Goal: Information Seeking & Learning: Learn about a topic

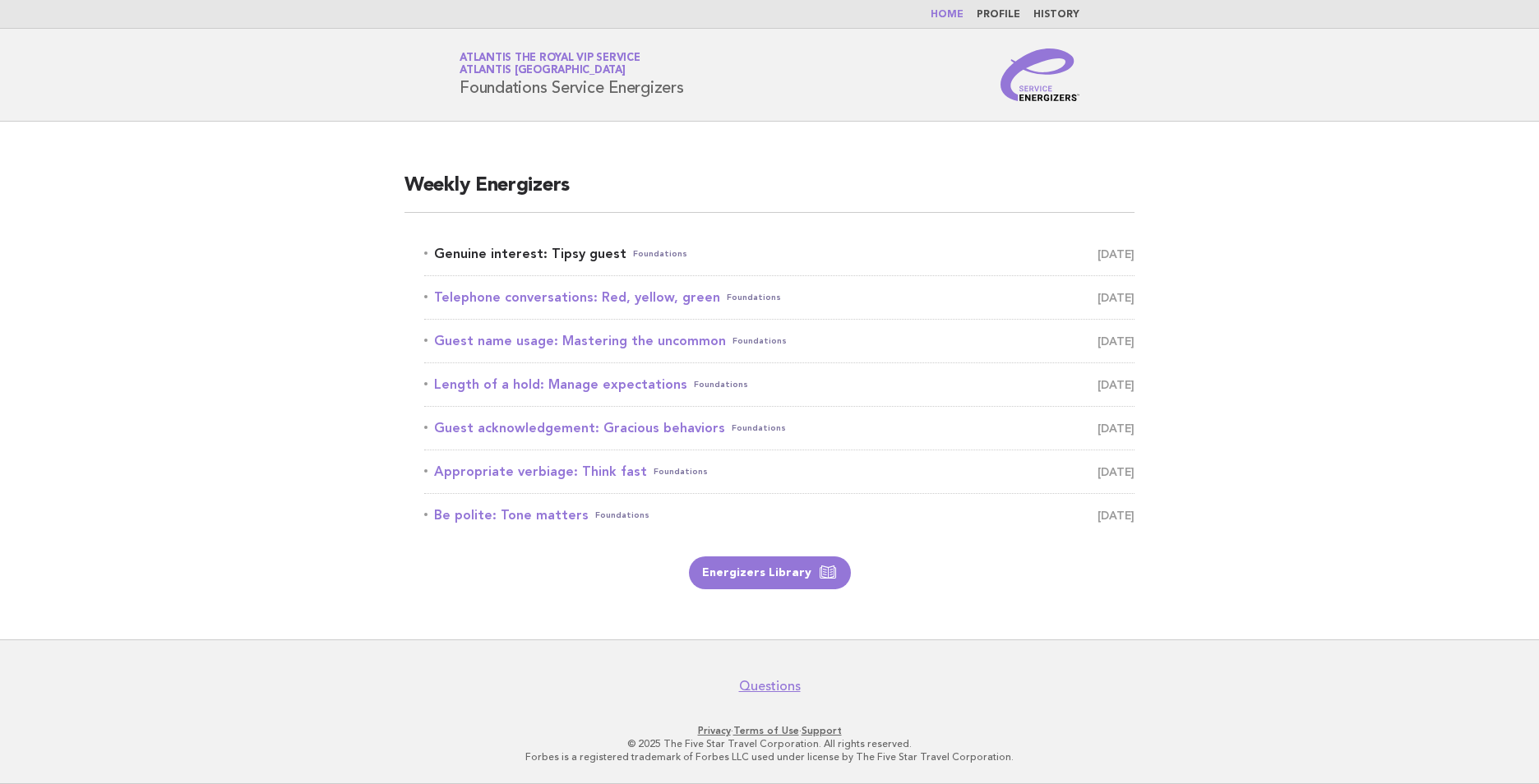
click at [531, 248] on link "Genuine interest: Tipsy guest Foundations [DATE]" at bounding box center [779, 254] width 711 height 23
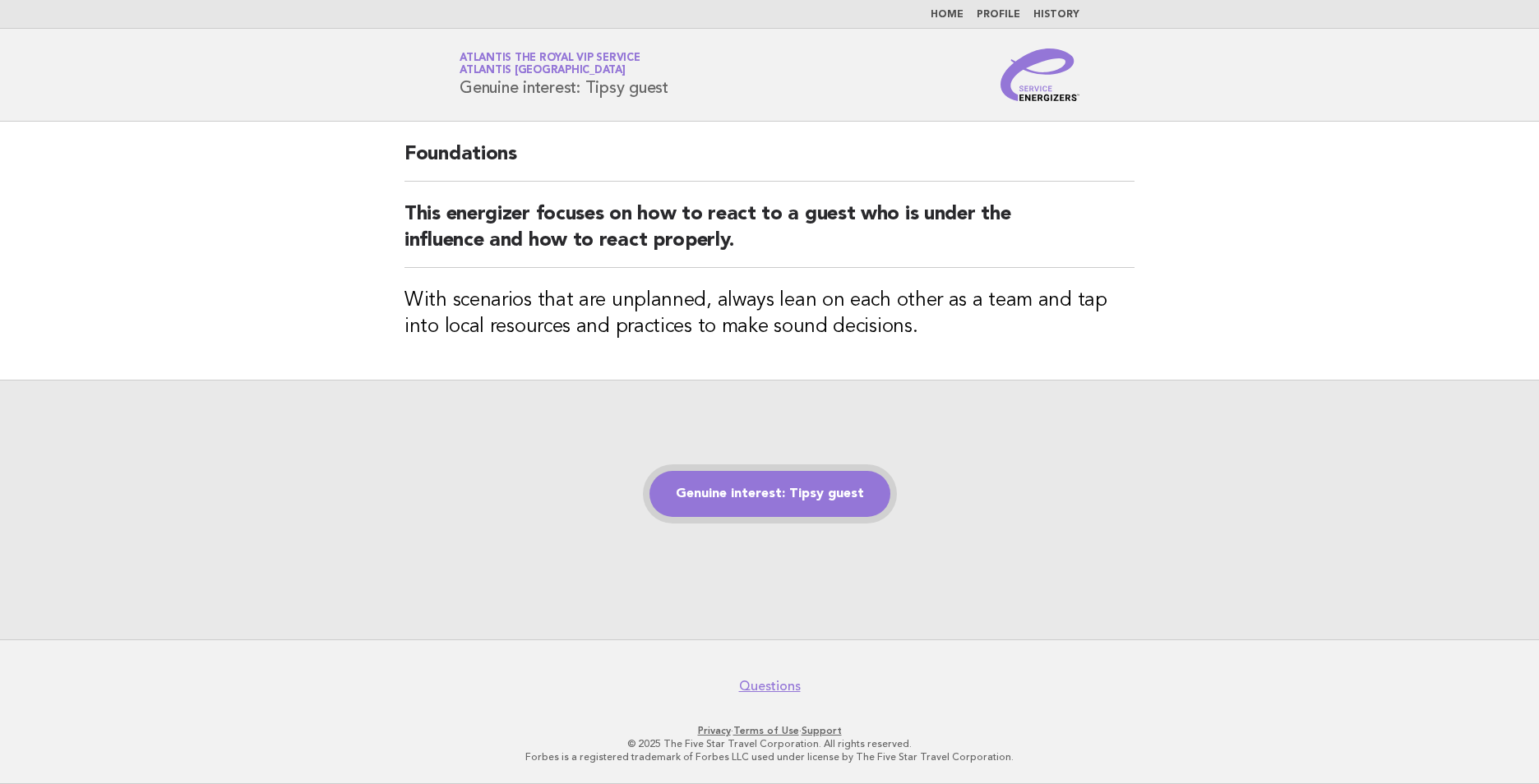
click at [808, 501] on link "Genuine interest: Tipsy guest" at bounding box center [770, 494] width 241 height 46
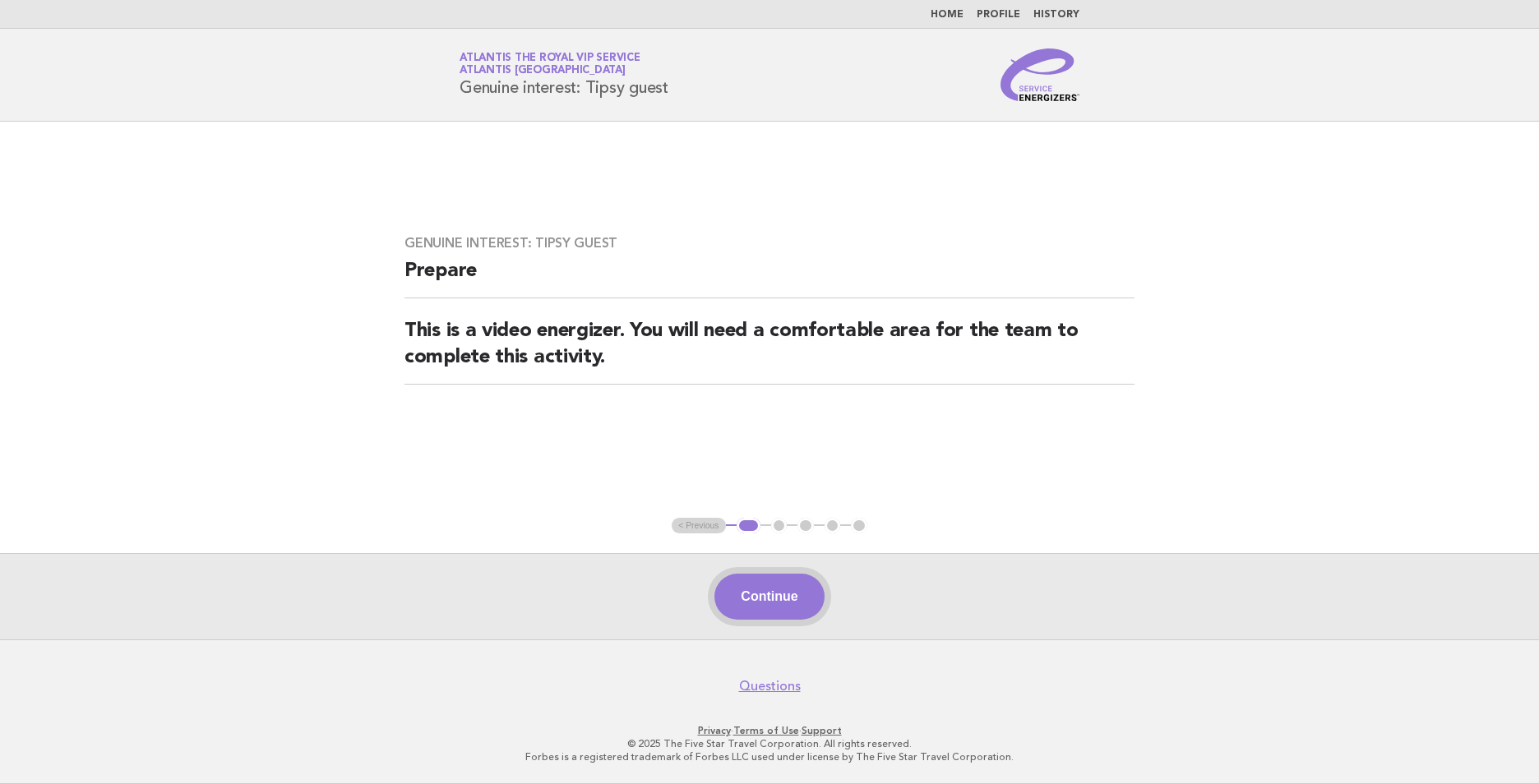
click at [781, 597] on button "Continue" at bounding box center [769, 596] width 109 height 46
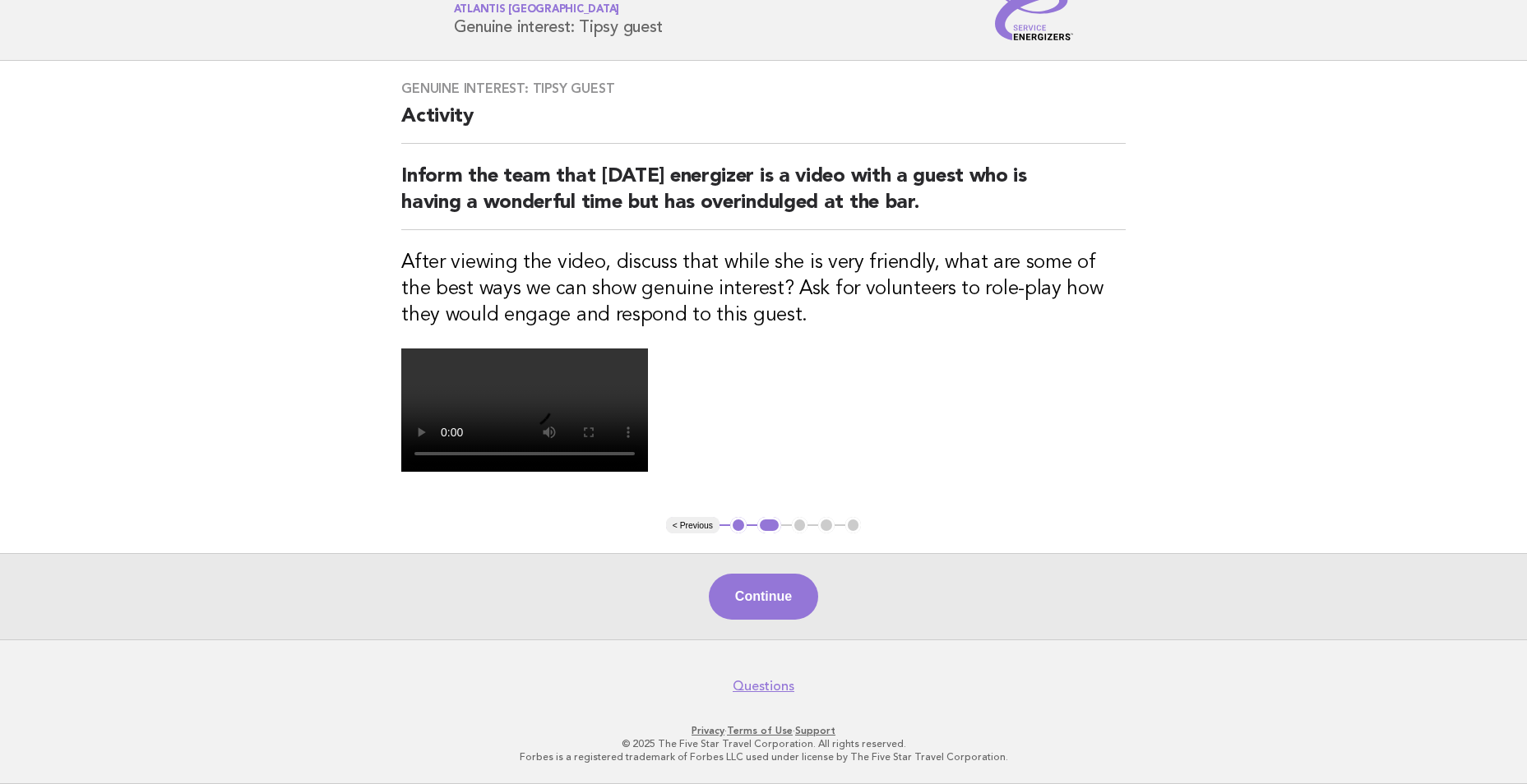
scroll to position [329, 0]
click at [746, 598] on button "Continue" at bounding box center [764, 596] width 109 height 46
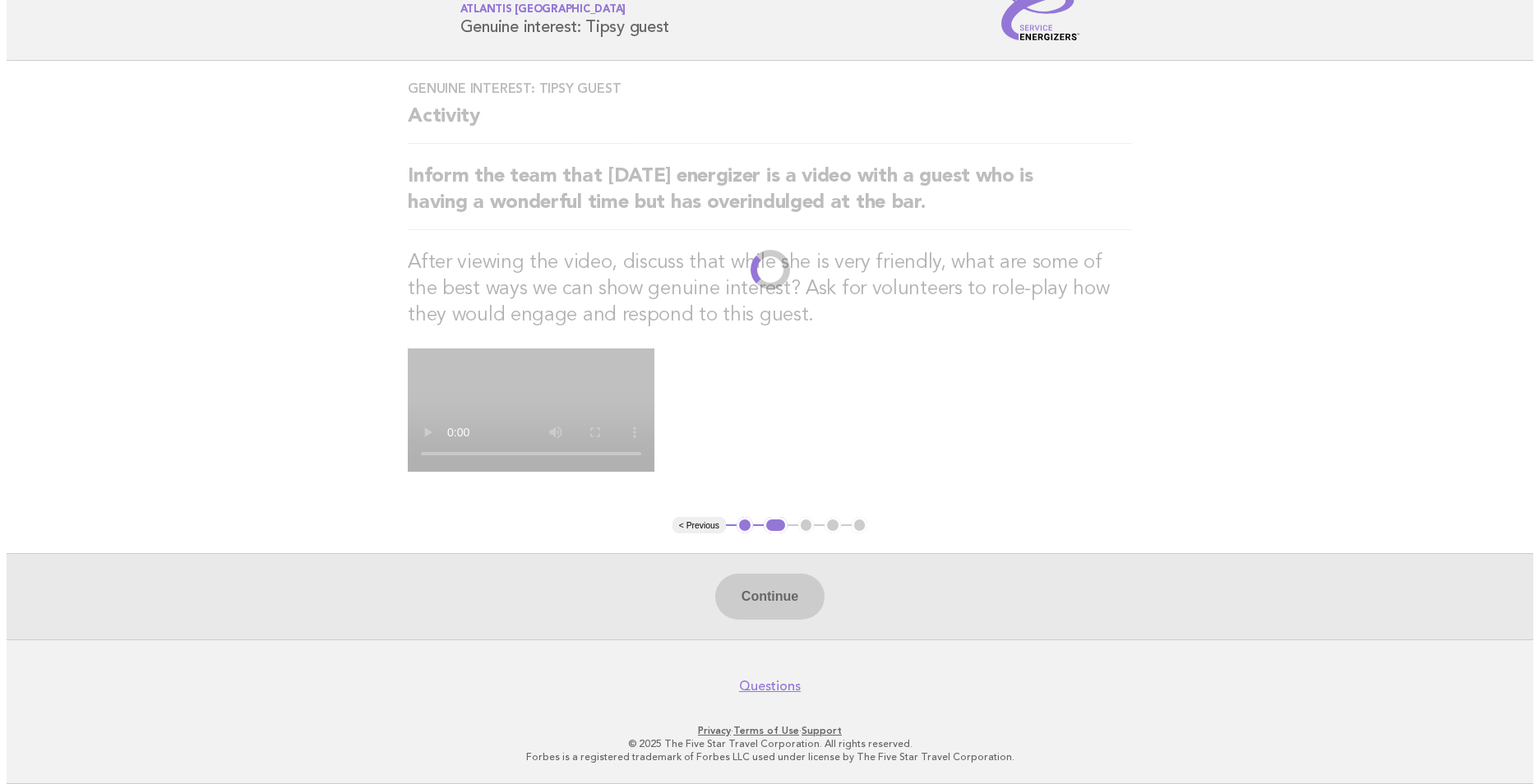
scroll to position [0, 0]
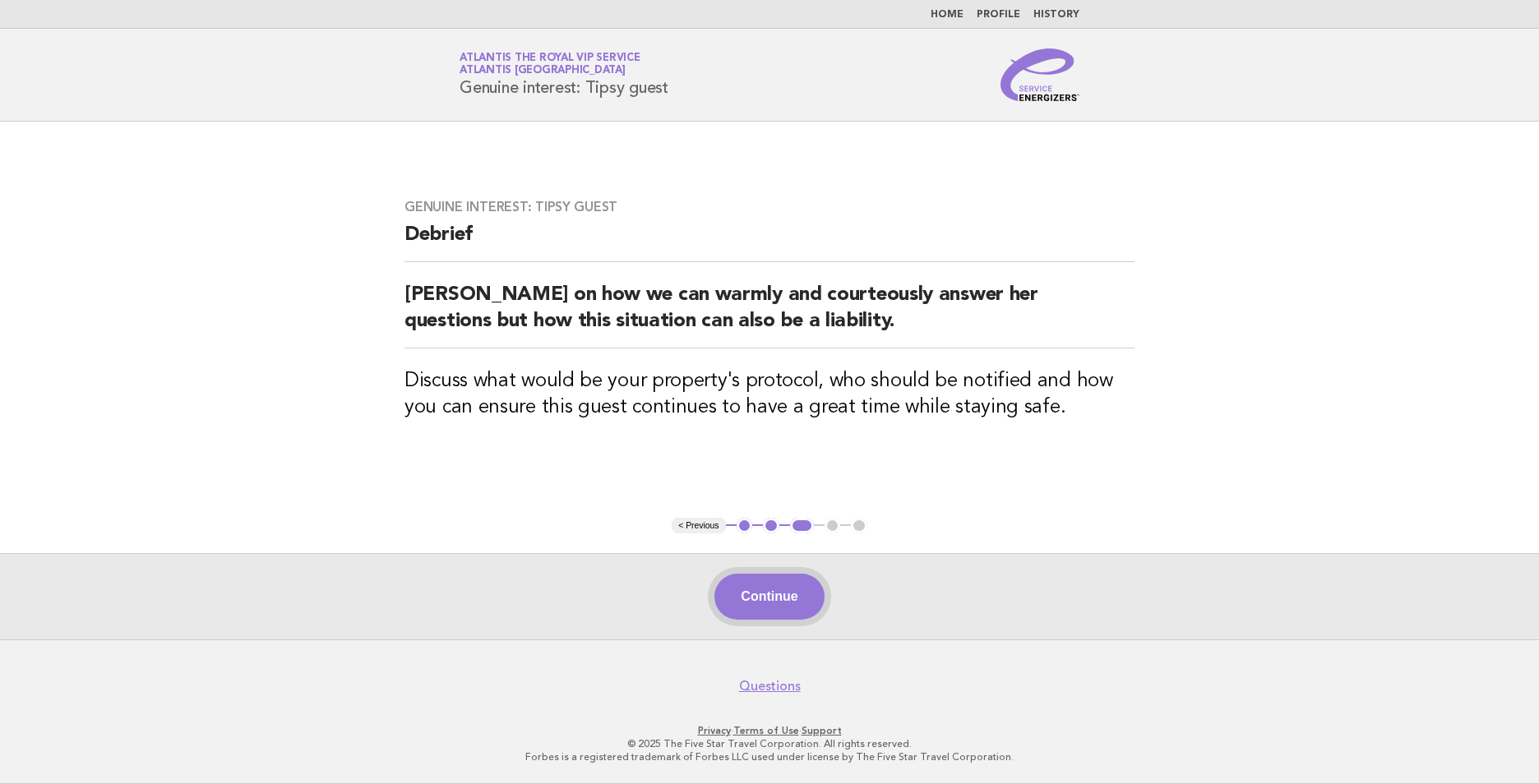
click at [780, 586] on button "Continue" at bounding box center [769, 596] width 109 height 46
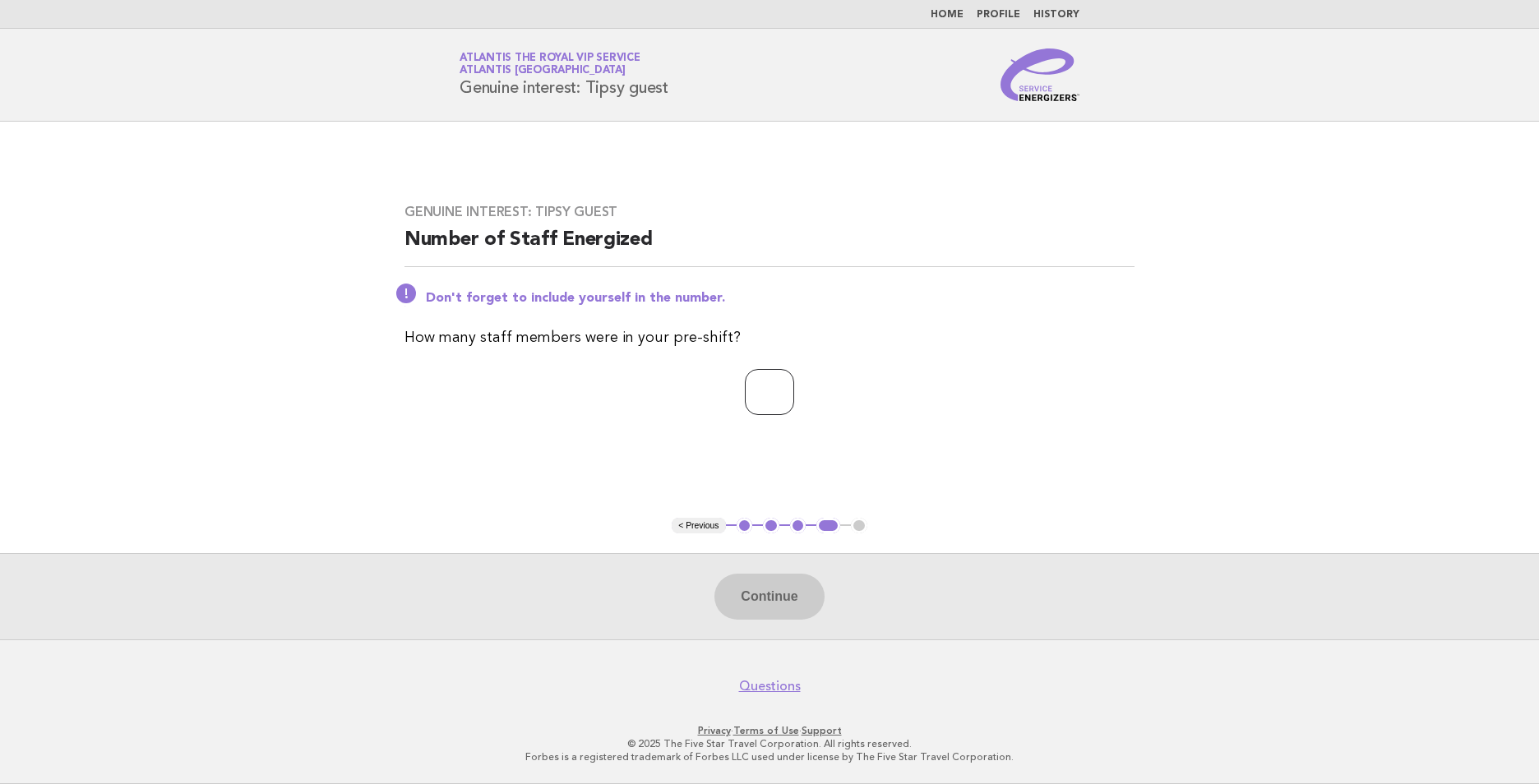
click at [756, 392] on input "number" at bounding box center [769, 392] width 50 height 46
type input "*"
click at [786, 597] on button "Continue" at bounding box center [769, 596] width 109 height 46
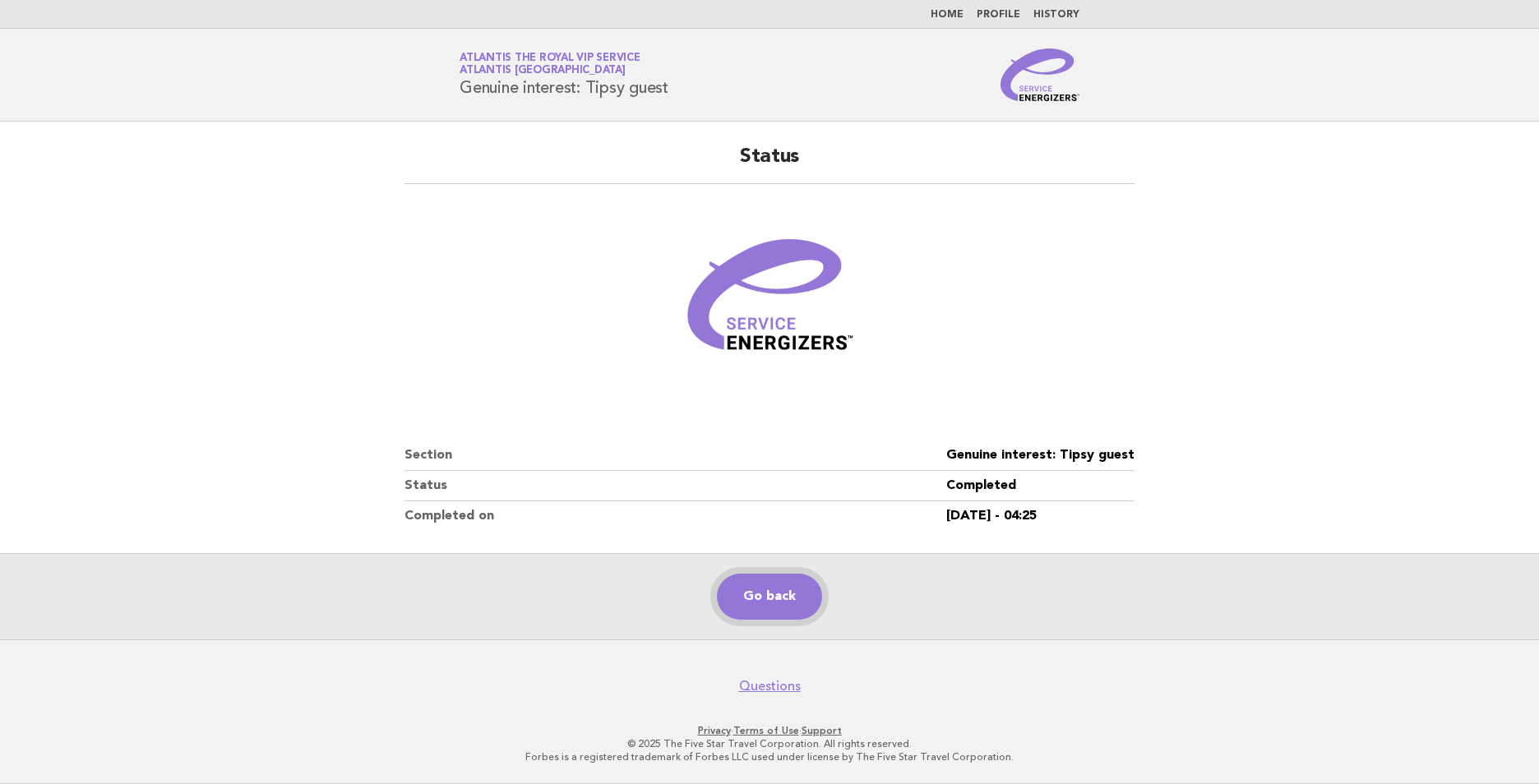
click at [784, 591] on link "Go back" at bounding box center [770, 596] width 105 height 46
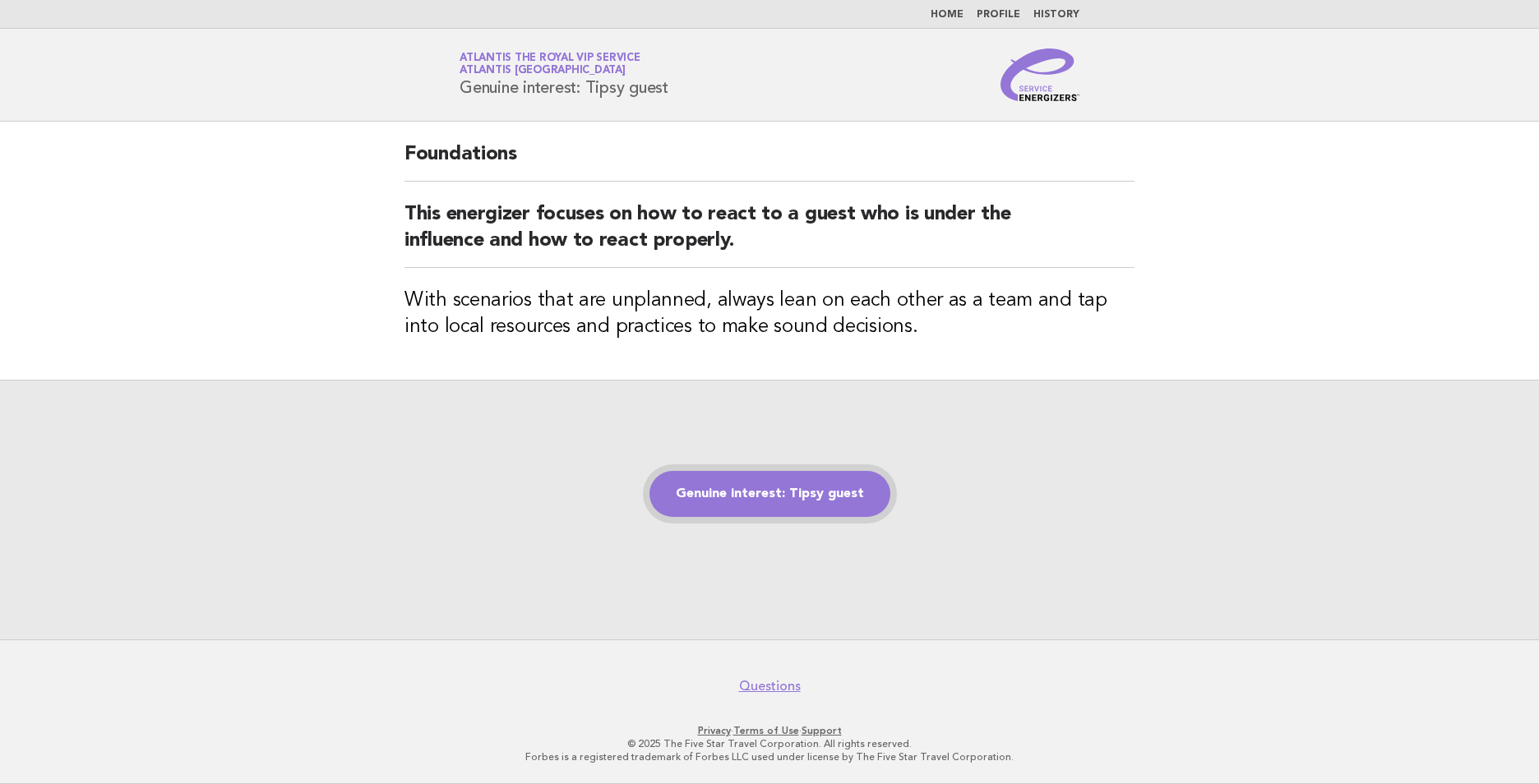
click at [844, 486] on link "Genuine interest: Tipsy guest" at bounding box center [770, 494] width 241 height 46
